Goal: Task Accomplishment & Management: Complete application form

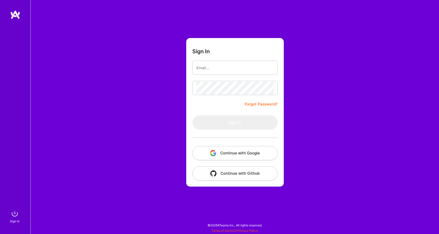
click at [231, 154] on button "Continue with Google" at bounding box center [234, 153] width 85 height 14
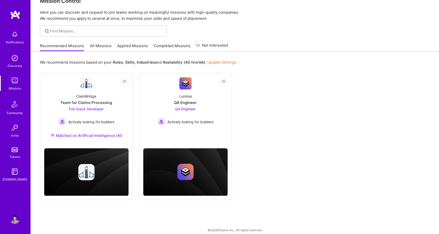
scroll to position [14, 0]
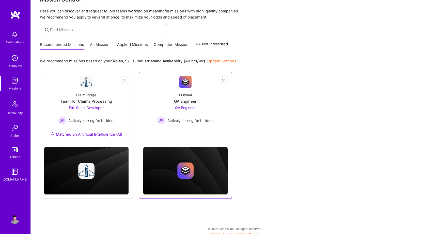
click at [192, 101] on div "QA Engineer" at bounding box center [185, 101] width 23 height 5
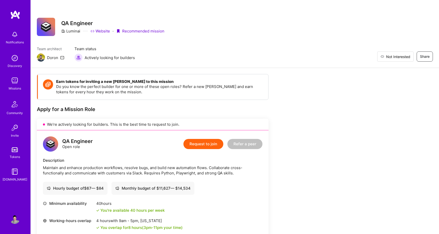
click at [409, 56] on span "Not Interested" at bounding box center [398, 56] width 24 height 5
click at [13, 14] on img at bounding box center [15, 14] width 10 height 9
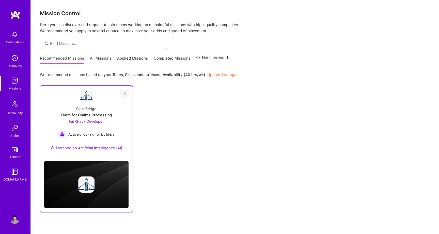
click at [85, 116] on div "Team for Claims Processing" at bounding box center [86, 115] width 52 height 5
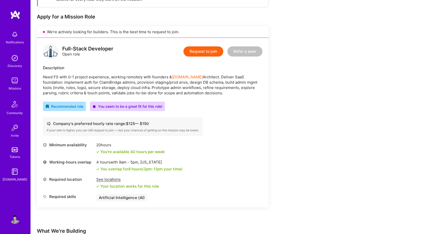
scroll to position [94, 0]
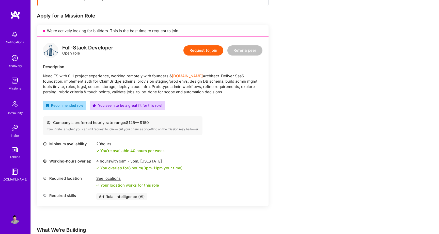
click at [198, 48] on button "Request to join" at bounding box center [203, 50] width 40 height 10
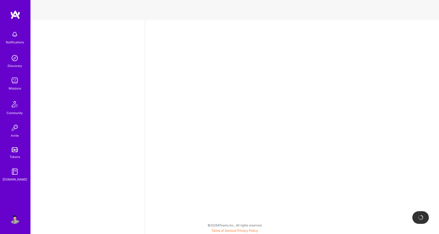
select select "US"
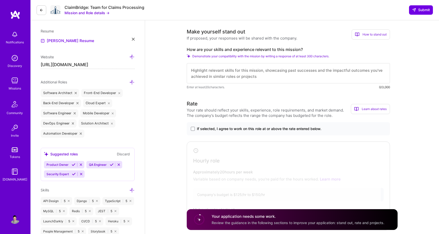
scroll to position [122, 0]
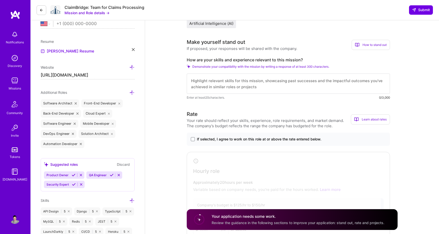
click at [208, 87] on textarea at bounding box center [288, 84] width 203 height 20
paste textarea "Hi, I'm a senior fullstack web developer with more than 20 years of experience …"
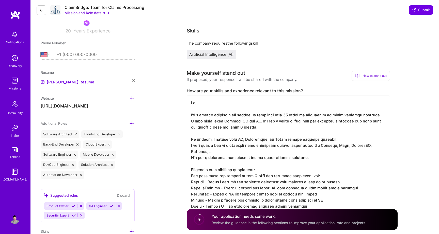
scroll to position [1, 0]
drag, startPoint x: 213, startPoint y: 140, endPoint x: 310, endPoint y: 137, distance: 96.8
click at [310, 137] on textarea at bounding box center [288, 167] width 203 height 142
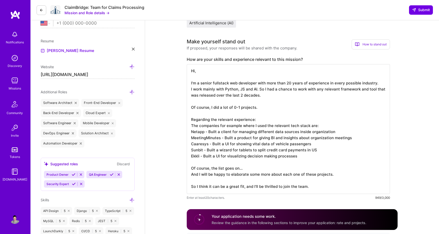
scroll to position [173, 0]
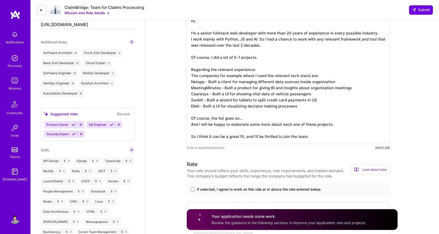
drag, startPoint x: 191, startPoint y: 76, endPoint x: 307, endPoint y: 106, distance: 119.5
click at [307, 106] on textarea "Hi, I'm a senior fullstack web developer with more than 20 years of experience …" at bounding box center [288, 79] width 203 height 130
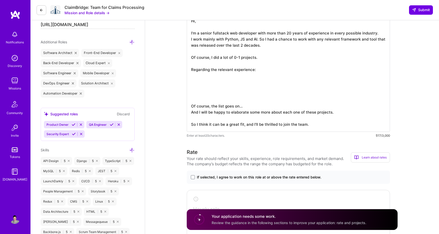
paste textarea "Hi, I'm a senior fullstack web developer with more than 20 years of experience …"
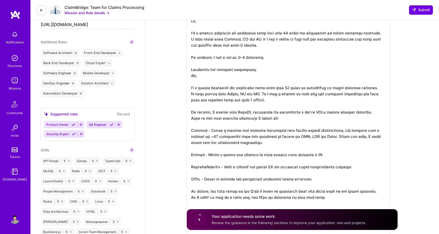
drag, startPoint x: 192, startPoint y: 77, endPoint x: 284, endPoint y: 123, distance: 103.2
click at [284, 123] on textarea at bounding box center [288, 143] width 203 height 258
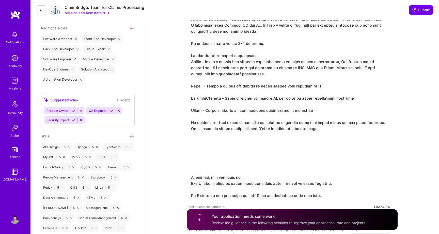
scroll to position [215, 0]
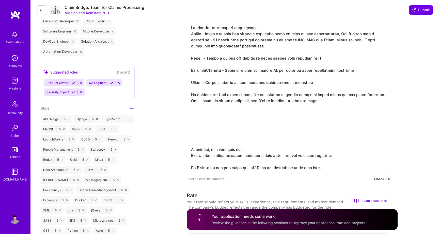
click at [254, 137] on textarea at bounding box center [288, 73] width 203 height 203
drag, startPoint x: 195, startPoint y: 138, endPoint x: 337, endPoint y: 163, distance: 144.2
click at [337, 163] on textarea at bounding box center [288, 73] width 203 height 203
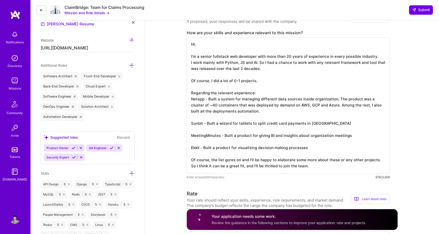
scroll to position [0, 0]
click at [317, 151] on textarea "Hi, I'm a senior fullstack web developer with more than 20 years of experience …" at bounding box center [288, 106] width 203 height 136
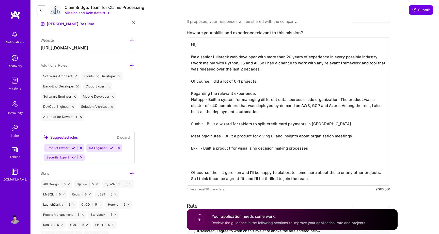
paste textarea "Hi, I'm a senior fullstack web developer with more than 20 years of experience …"
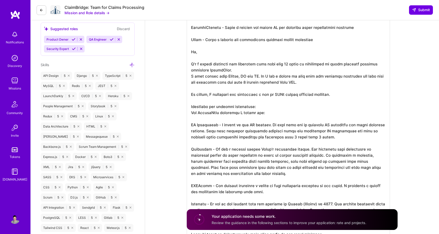
scroll to position [256, 0]
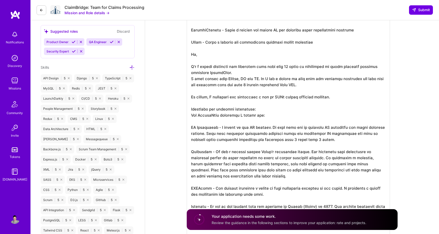
drag, startPoint x: 191, startPoint y: 53, endPoint x: 275, endPoint y: 116, distance: 105.4
click at [275, 116] on textarea at bounding box center [288, 99] width 203 height 337
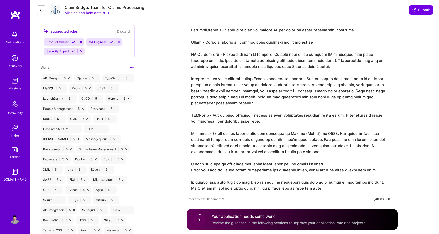
scroll to position [1, 0]
drag, startPoint x: 191, startPoint y: 164, endPoint x: 372, endPoint y: 170, distance: 181.2
click at [372, 170] on textarea at bounding box center [288, 63] width 203 height 264
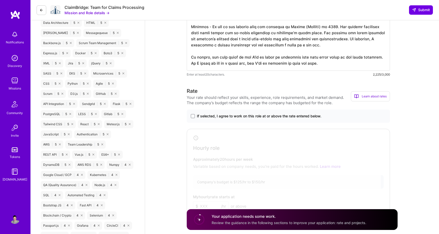
scroll to position [388, 0]
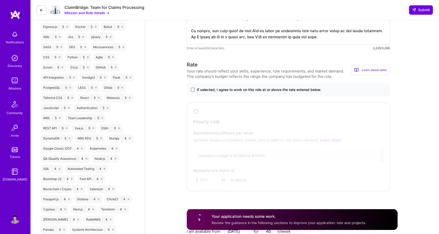
type textarea "Hi, I'm a senior fullstack web developer with more than 20 years of experience …"
click at [193, 89] on span at bounding box center [193, 90] width 4 height 4
click at [0, 0] on input "If selected, I agree to work on this role at or above the rate entered below." at bounding box center [0, 0] width 0 height 0
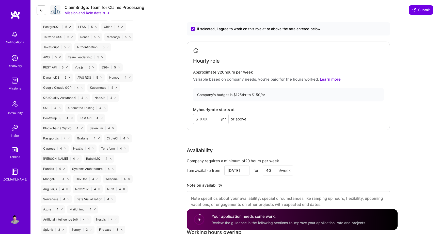
scroll to position [452, 0]
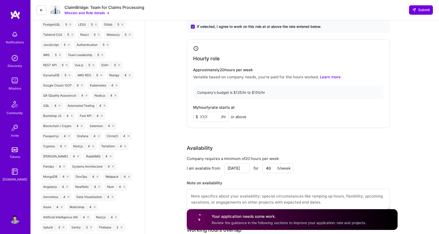
click at [208, 116] on input at bounding box center [211, 117] width 36 height 10
type input "140"
click at [259, 136] on div "Rate Your rate should reflect your skills, experience, role requirements, and m…" at bounding box center [292, 107] width 211 height 219
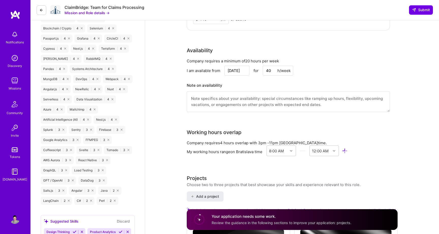
scroll to position [543, 0]
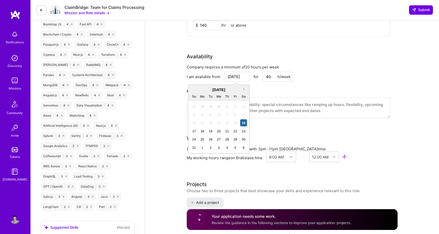
click at [239, 78] on input "[DATE]" at bounding box center [236, 77] width 25 height 10
click at [203, 141] on div "25" at bounding box center [202, 139] width 7 height 7
type input "[DATE]"
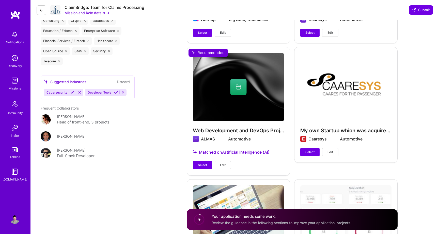
scroll to position [852, 0]
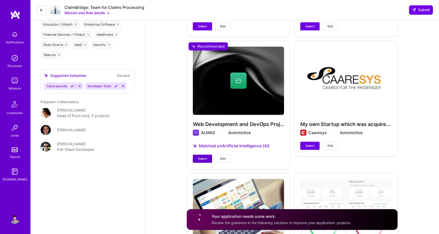
click at [201, 163] on button "Select" at bounding box center [202, 159] width 19 height 8
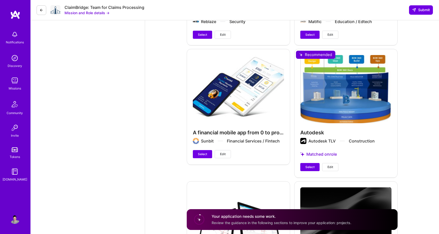
scroll to position [1209, 0]
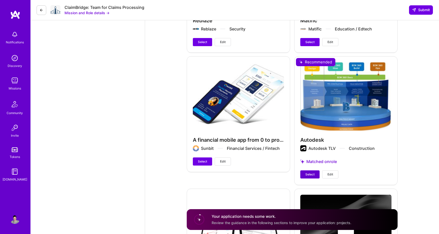
click at [308, 173] on button "Select" at bounding box center [309, 175] width 19 height 8
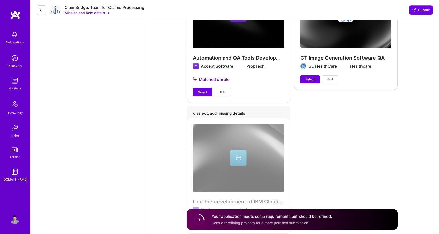
scroll to position [1772, 0]
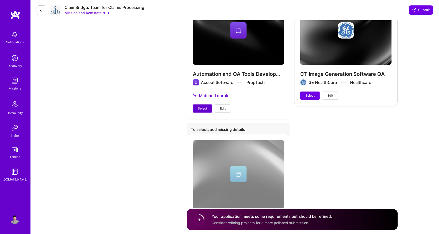
click at [204, 106] on span "Select" at bounding box center [202, 108] width 9 height 5
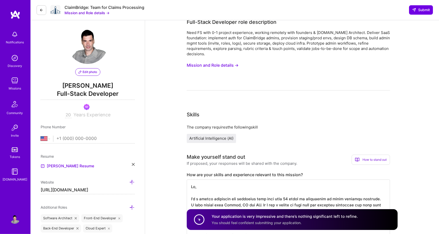
scroll to position [0, 0]
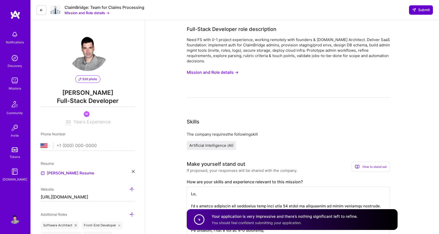
click at [422, 10] on span "Submit" at bounding box center [421, 9] width 18 height 5
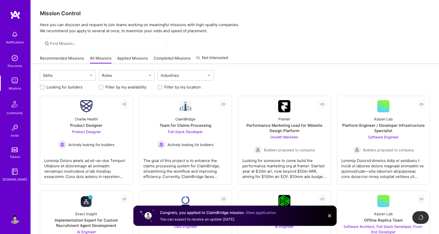
click at [17, 15] on img at bounding box center [15, 14] width 10 height 9
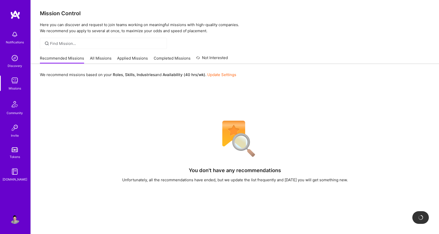
click at [131, 60] on link "Applied Missions" at bounding box center [132, 60] width 31 height 8
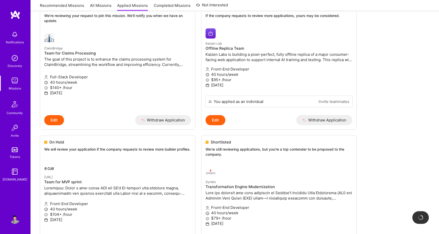
scroll to position [198, 0]
